Goal: Information Seeking & Learning: Get advice/opinions

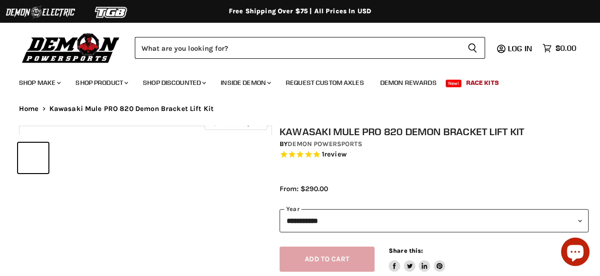
select select "******"
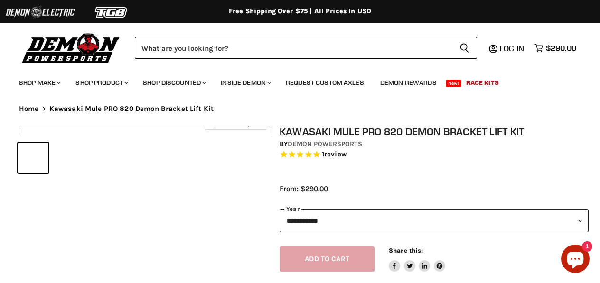
select select "******"
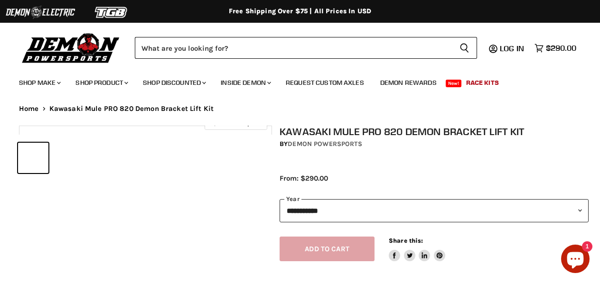
select select "******"
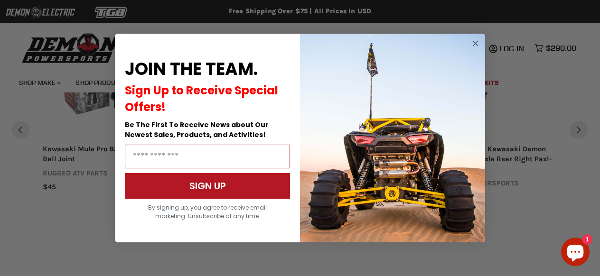
scroll to position [1084, 0]
